Goal: Task Accomplishment & Management: Manage account settings

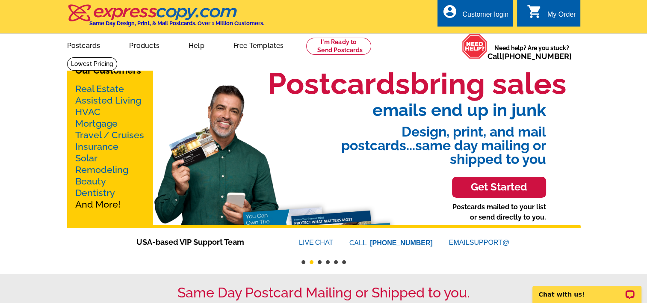
click at [486, 14] on div "Customer login" at bounding box center [485, 17] width 46 height 12
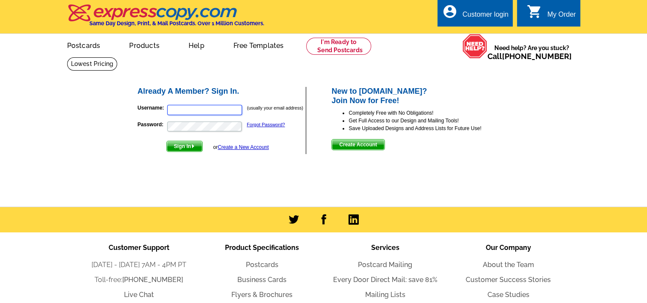
type input "[EMAIL_ADDRESS][DOMAIN_NAME]"
click at [246, 73] on div "Already A Member? Sign In. Username: fsarstedt@comcast.net (usually your email …" at bounding box center [324, 120] width 409 height 103
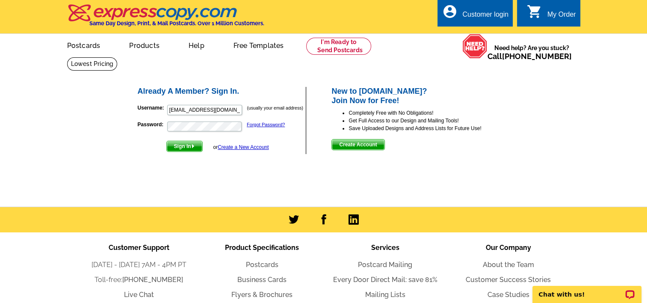
click at [180, 146] on span "Sign In" at bounding box center [185, 146] width 36 height 10
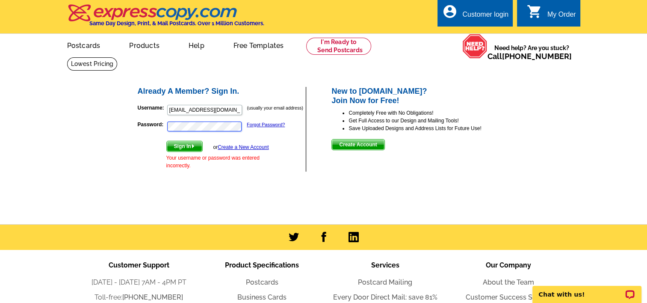
type input "fredsells@ourhomenj.com"
click at [180, 146] on span "Sign In" at bounding box center [185, 146] width 36 height 10
drag, startPoint x: 232, startPoint y: 111, endPoint x: 135, endPoint y: 113, distance: 97.1
click at [135, 113] on div "Already A Member? Sign In. Username: fredsells@ourhomenj.com (usually your emai…" at bounding box center [324, 129] width 409 height 121
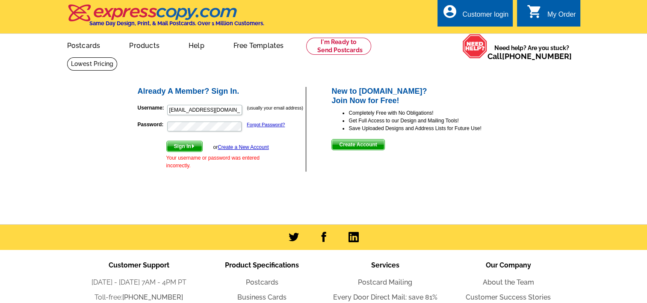
click at [260, 192] on div "Already A Member? Sign In. Username: fredsells@ourhomenj.com (usually your emai…" at bounding box center [323, 137] width 411 height 160
drag, startPoint x: 229, startPoint y: 109, endPoint x: 121, endPoint y: 110, distance: 107.8
click at [121, 110] on div "Already A Member? Sign In. Username: fredsells@ourhomenj.com (usually your emai…" at bounding box center [324, 129] width 409 height 121
type input "fsarstedt"
click at [179, 148] on span "Sign In" at bounding box center [185, 146] width 36 height 10
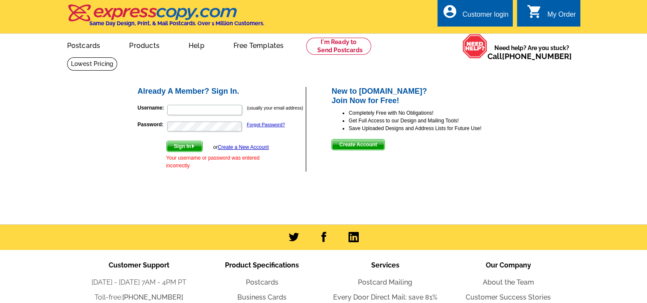
type input "fsarstedt"
